Goal: Task Accomplishment & Management: Manage account settings

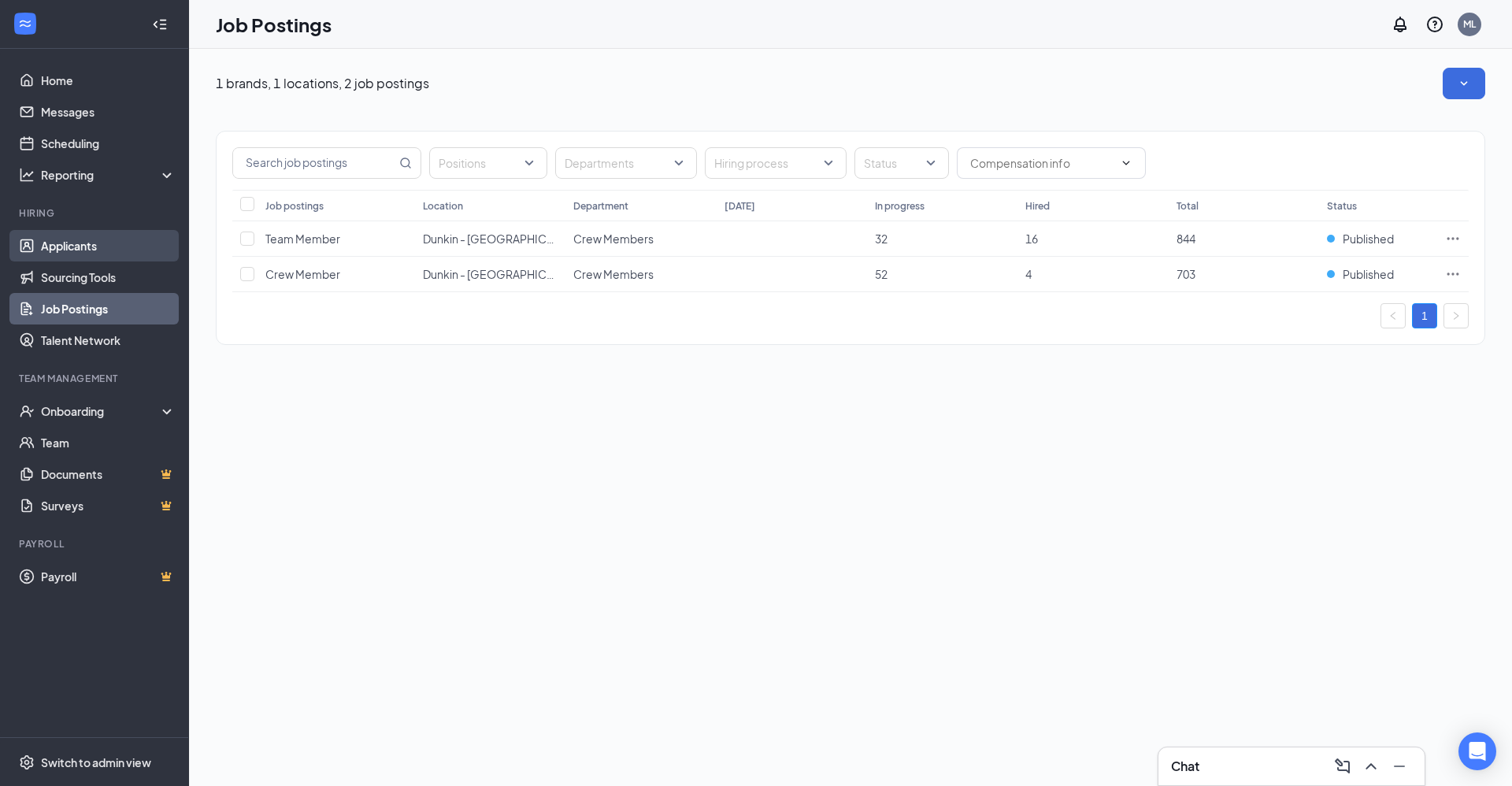
click at [46, 261] on link "Applicants" at bounding box center [108, 245] width 135 height 31
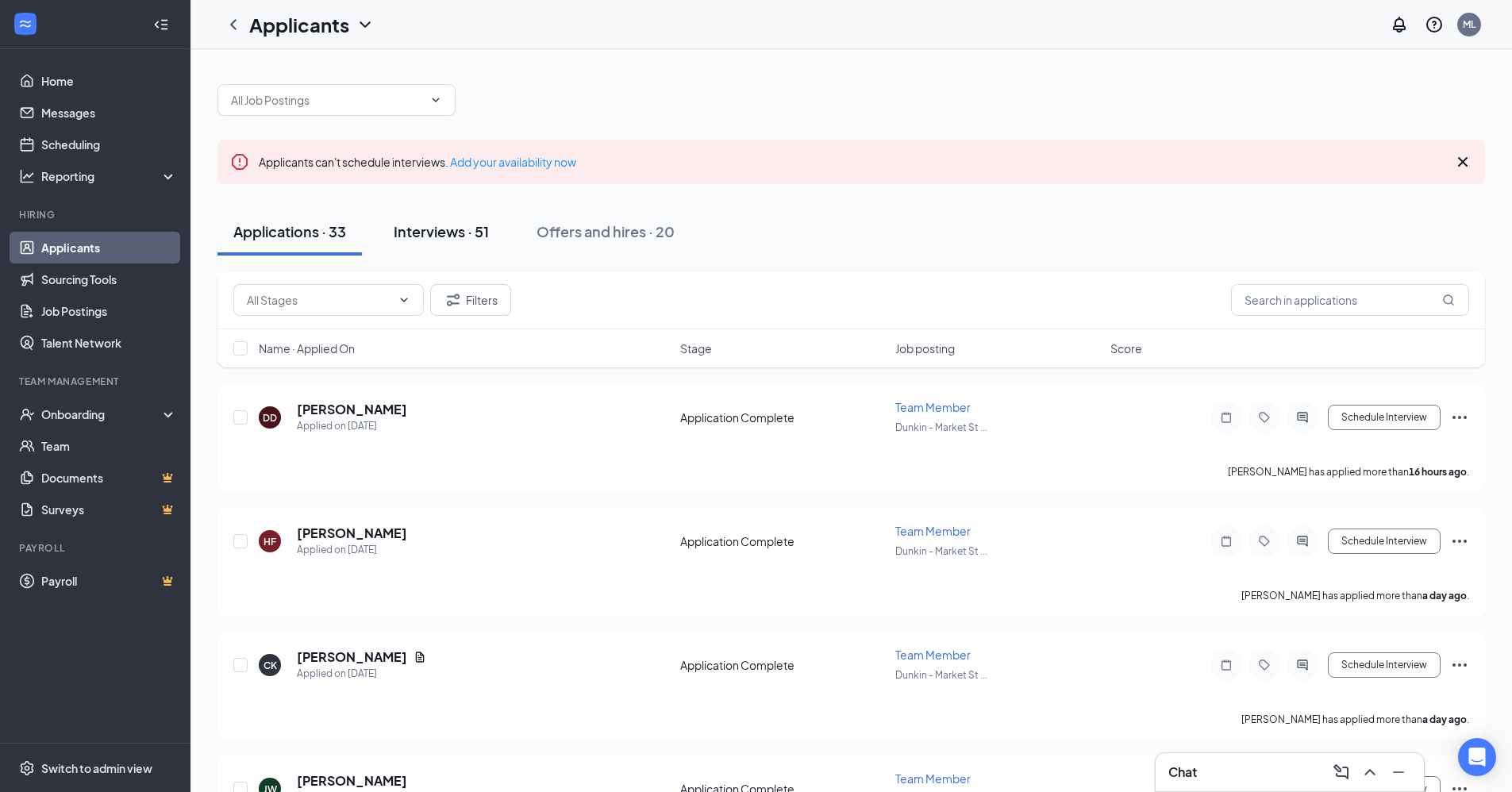
click at [458, 229] on div "Interviews · 51" at bounding box center [441, 231] width 95 height 20
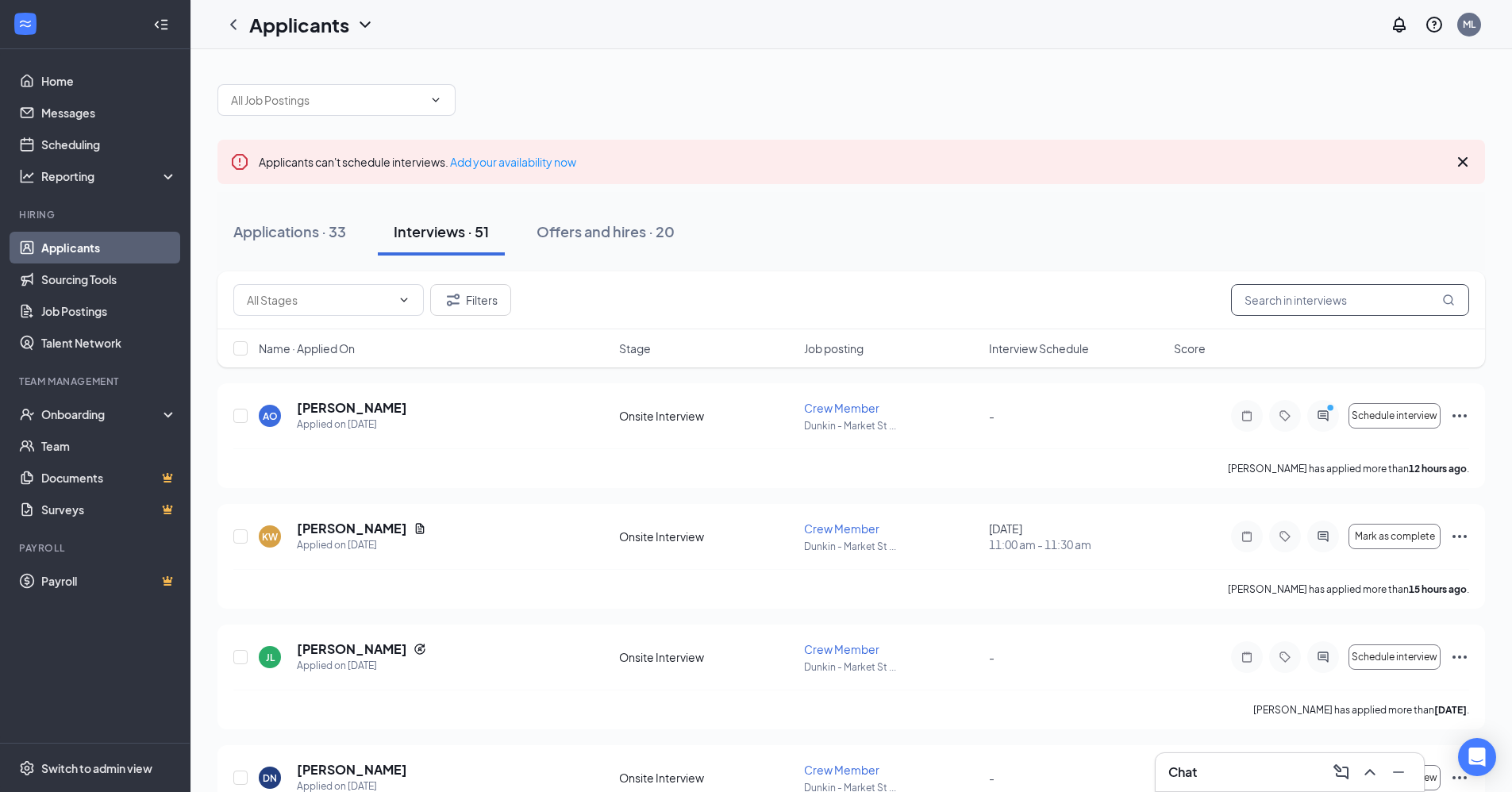
click at [1344, 289] on input "text" at bounding box center [1350, 300] width 238 height 32
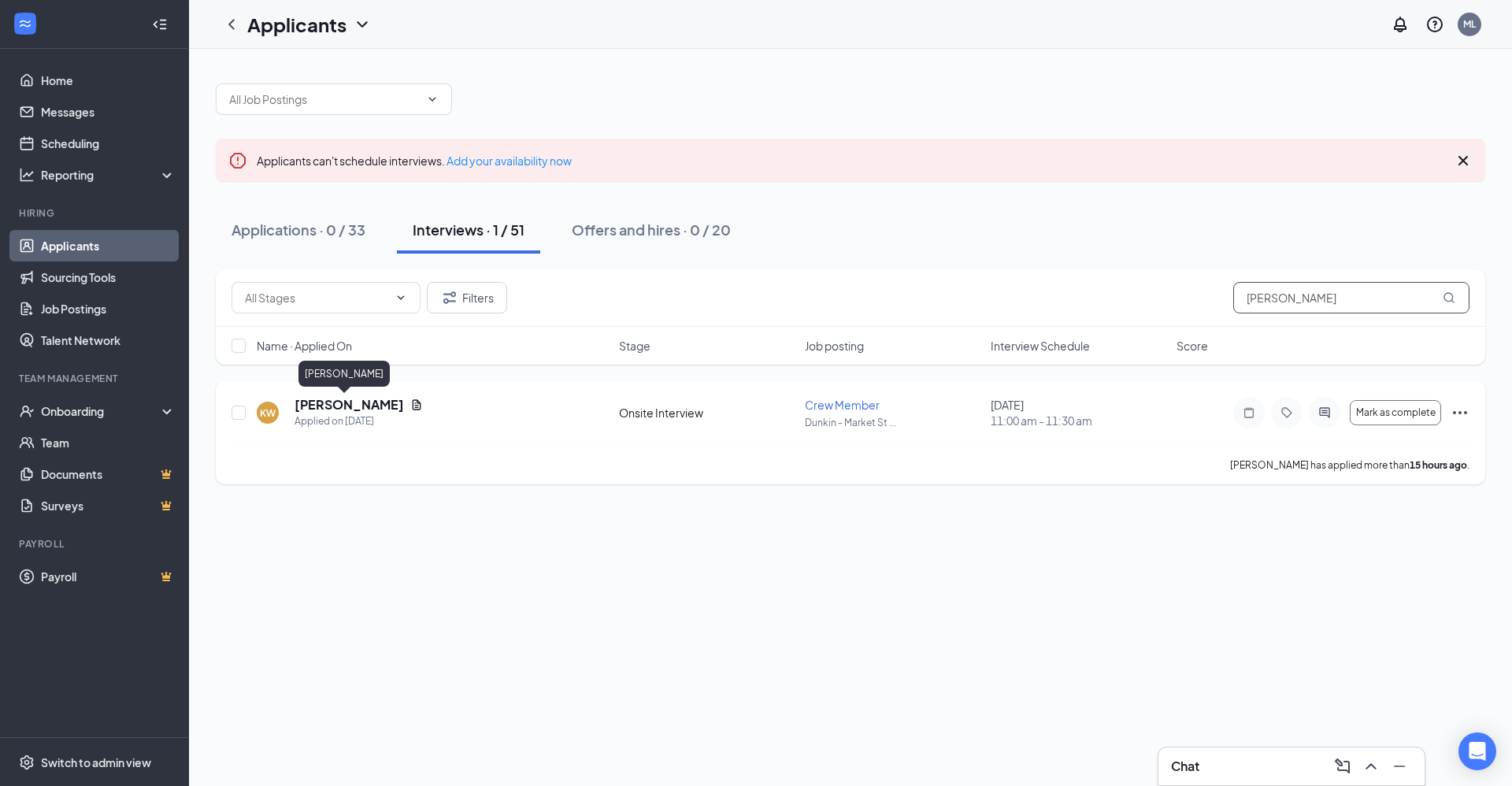
type input "[PERSON_NAME]"
click at [347, 403] on h5 "[PERSON_NAME]" at bounding box center [349, 404] width 110 height 18
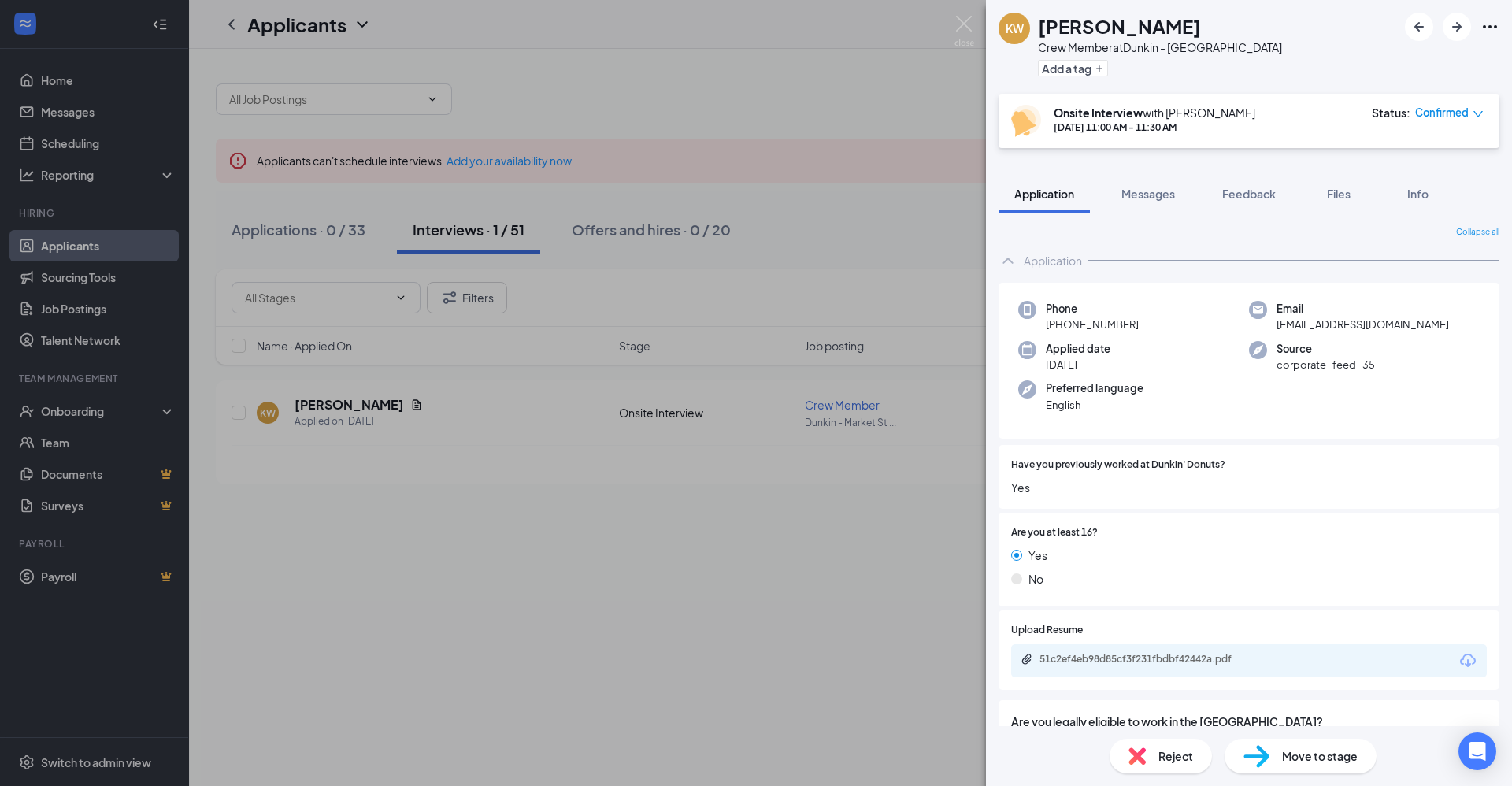
scroll to position [74, 0]
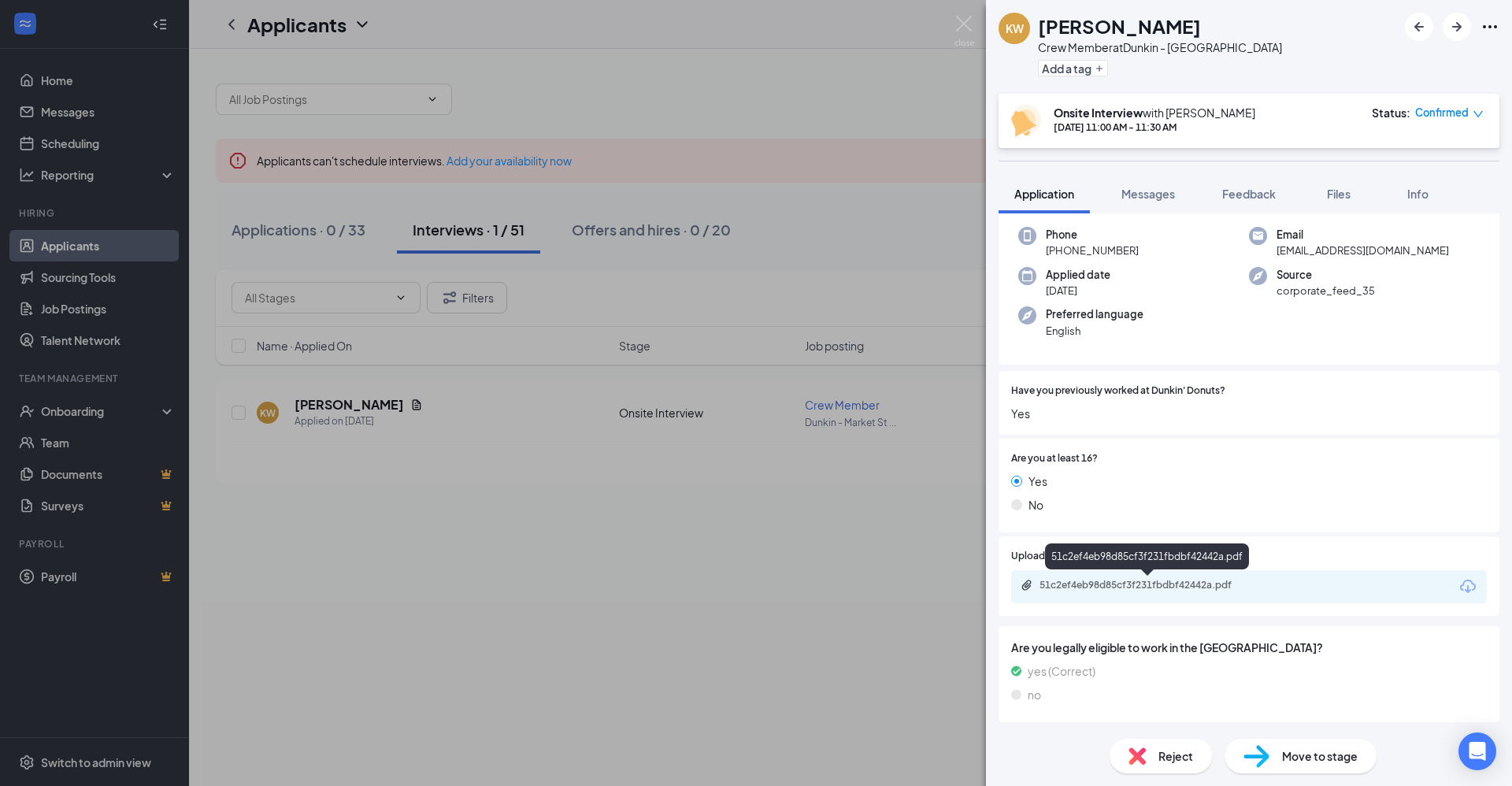
click at [1197, 593] on div "51c2ef4eb98d85cf3f231fbdbf42442a.pdf" at bounding box center [1148, 586] width 256 height 15
click at [1163, 196] on span "Messages" at bounding box center [1148, 193] width 54 height 14
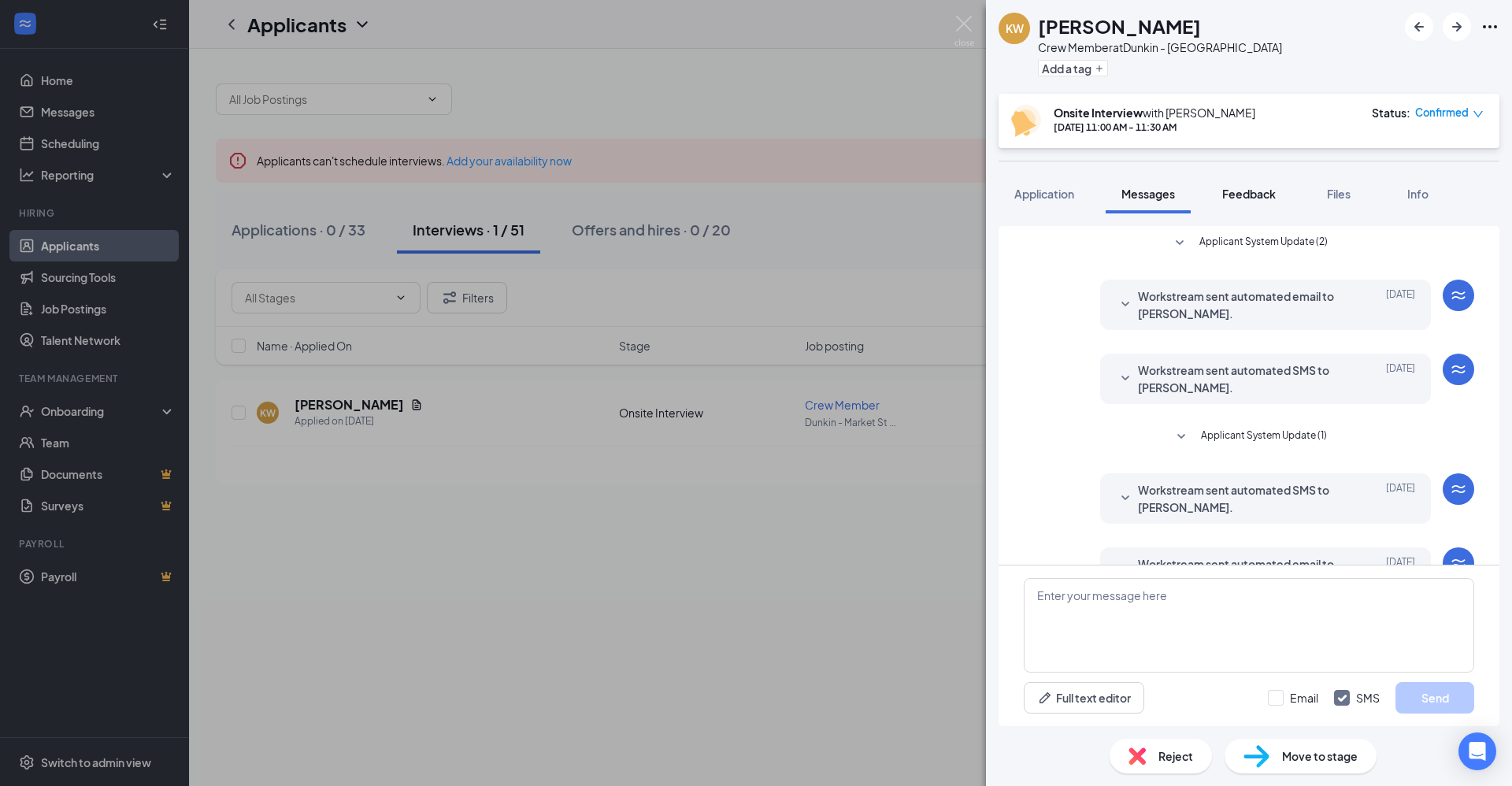
click at [1276, 192] on span "Feedback" at bounding box center [1249, 193] width 54 height 14
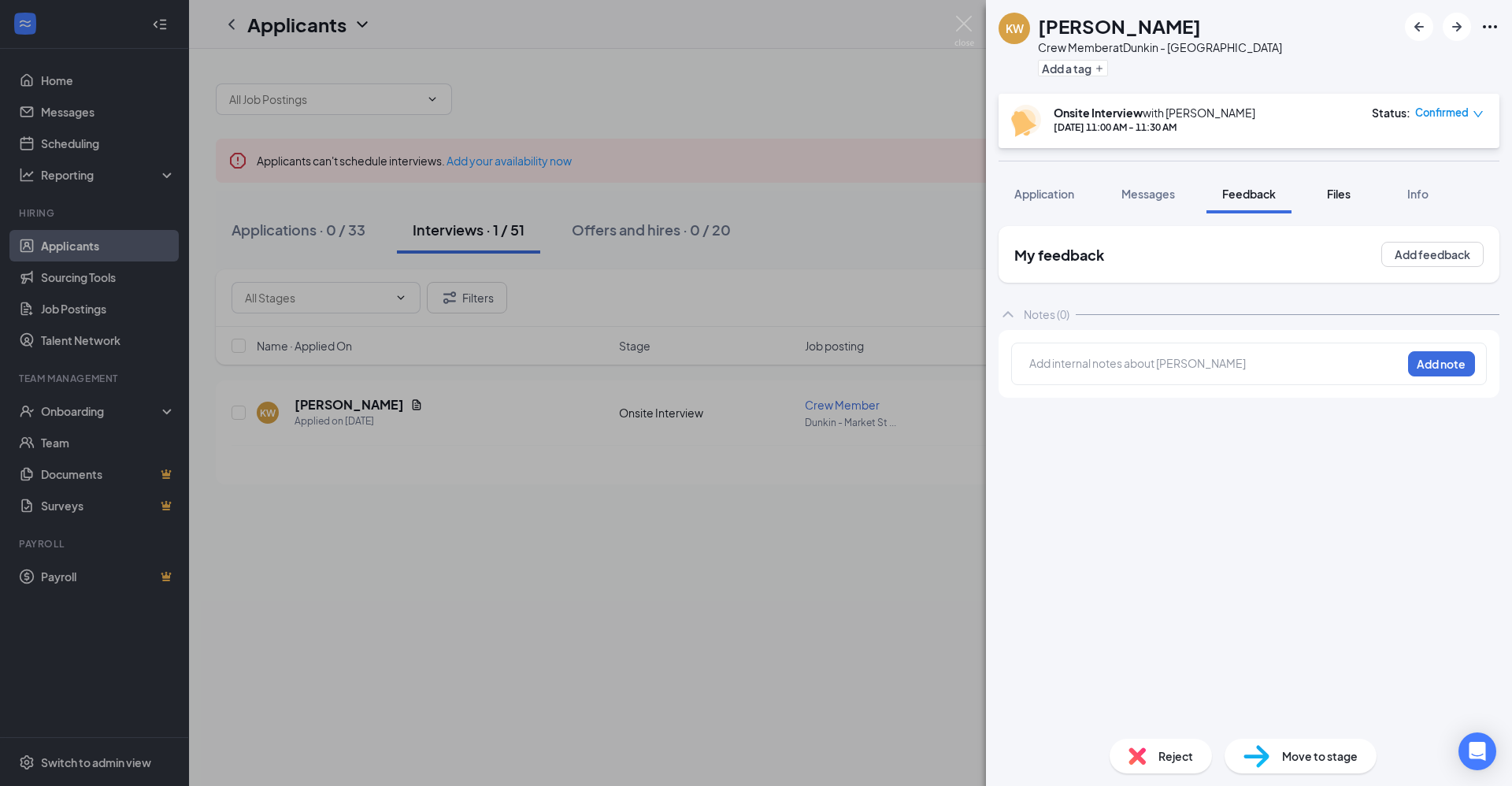
click at [1336, 192] on span "Files" at bounding box center [1339, 193] width 24 height 14
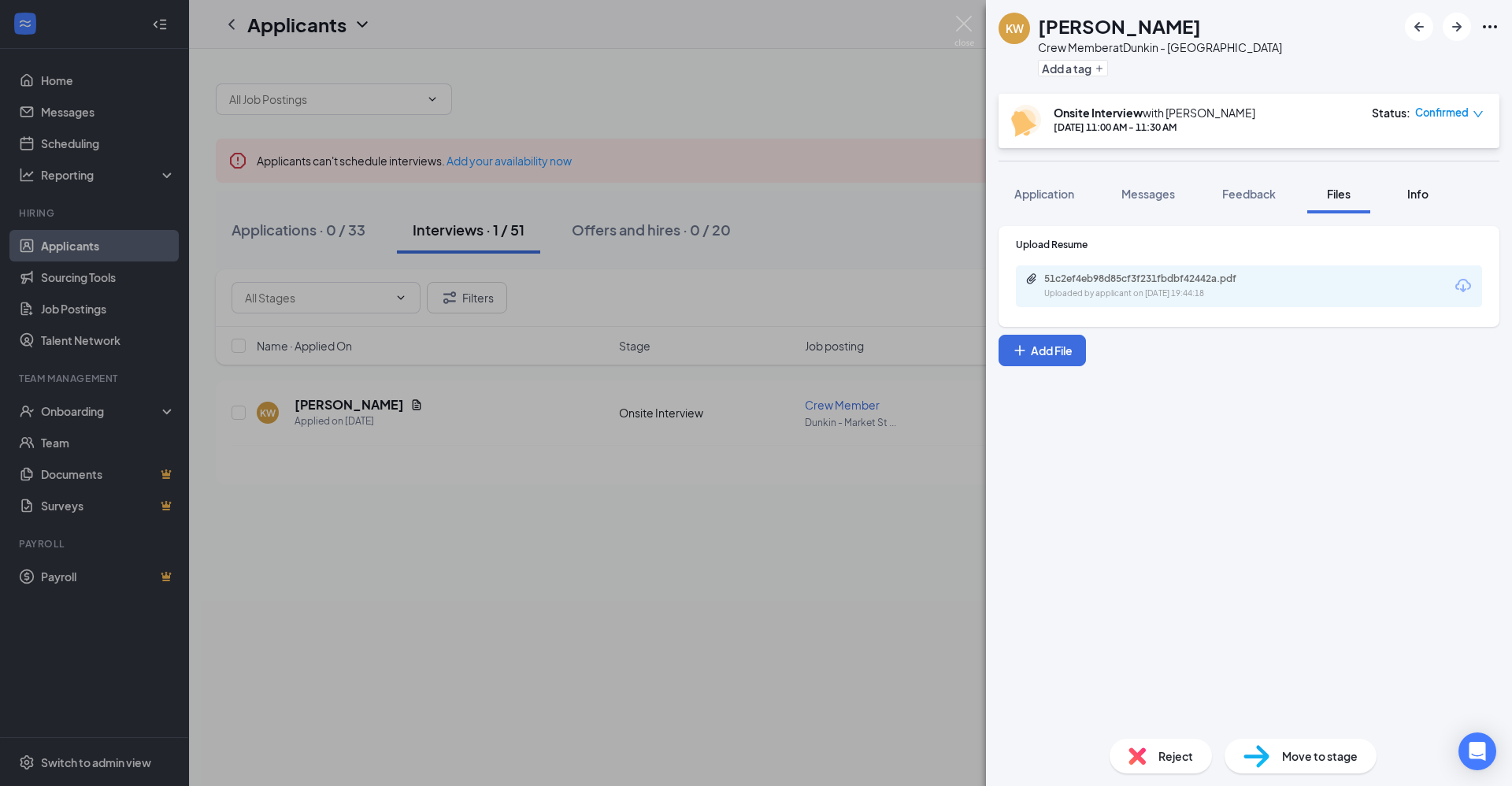
click at [1404, 195] on div "Info" at bounding box center [1417, 193] width 31 height 16
